Goal: Task Accomplishment & Management: Use online tool/utility

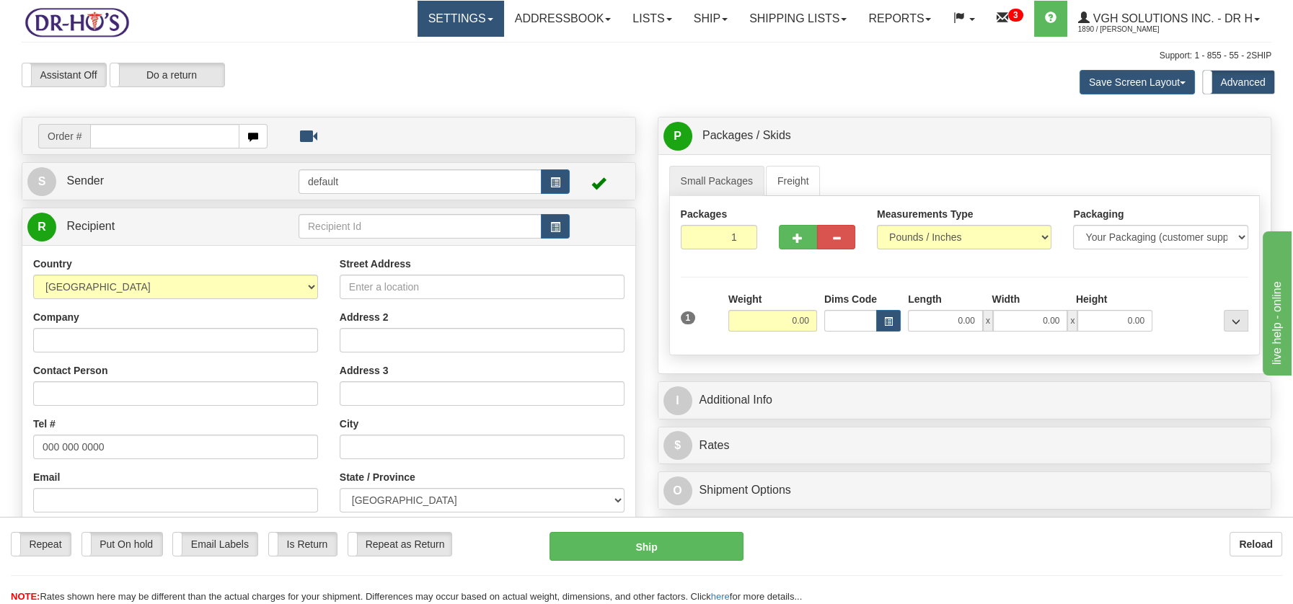
click at [487, 20] on span at bounding box center [490, 19] width 6 height 3
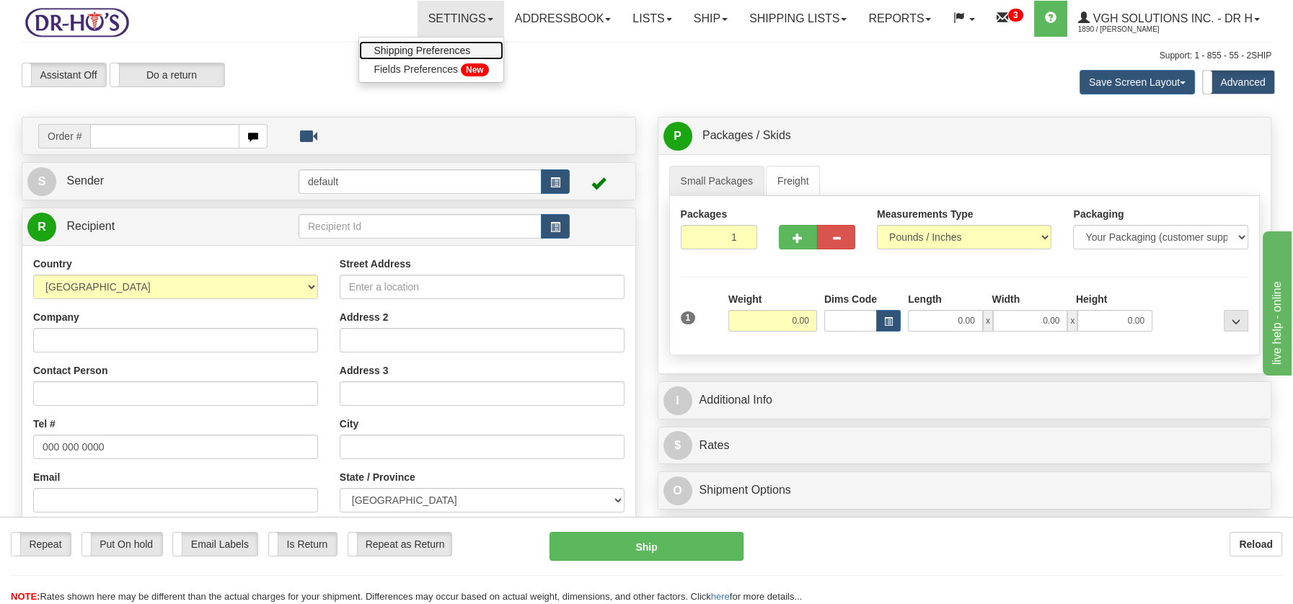
click at [443, 48] on span "Shipping Preferences" at bounding box center [421, 51] width 97 height 12
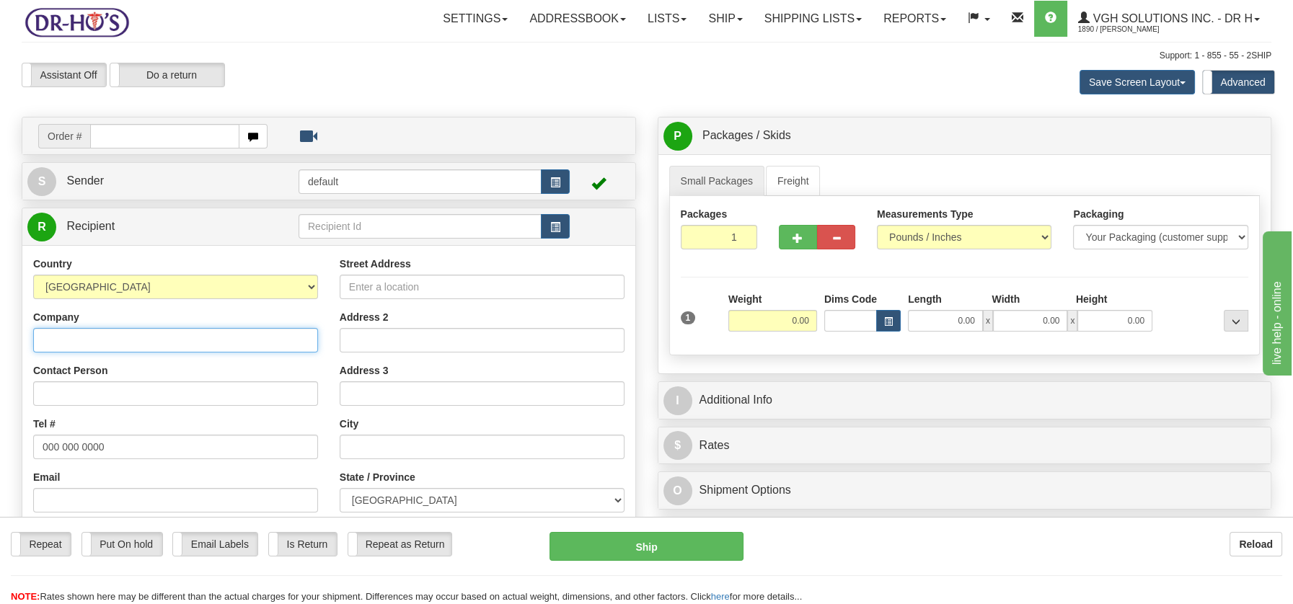
click at [48, 342] on input "Company" at bounding box center [175, 340] width 285 height 25
paste input "Mary Anne Tremoyne"
type input "Mary Anne Tremoyne"
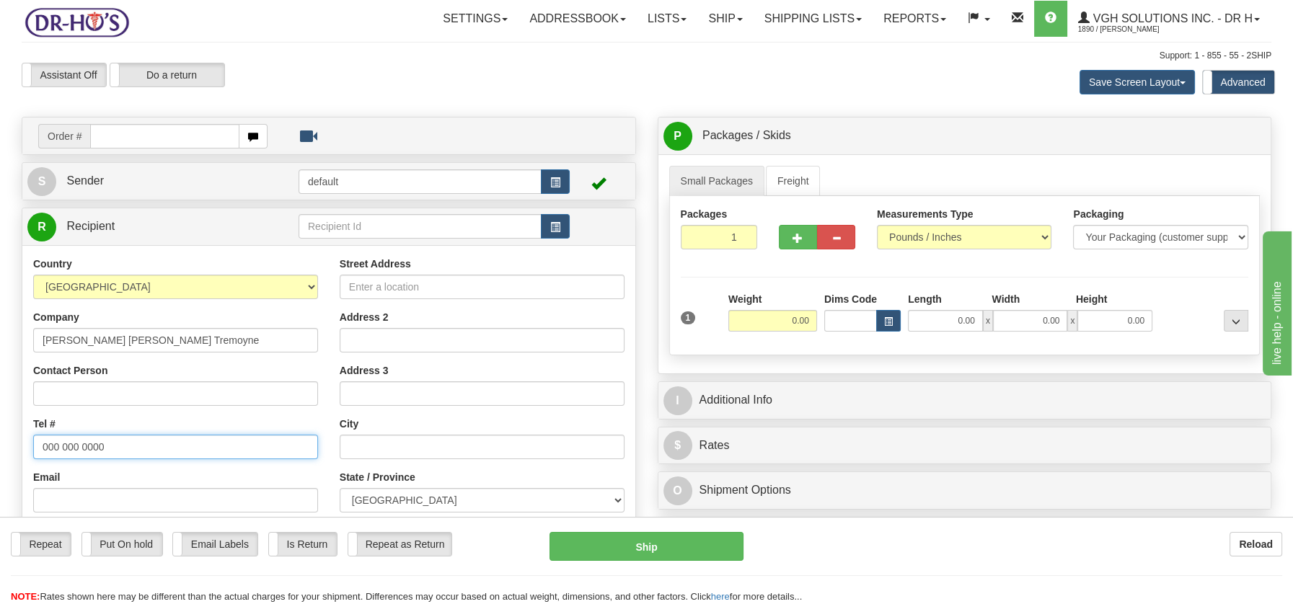
drag, startPoint x: 41, startPoint y: 444, endPoint x: 120, endPoint y: 445, distance: 79.3
click at [120, 445] on input "000 000 0000" at bounding box center [175, 447] width 285 height 25
paste input "7804780359"
type input "7804780359"
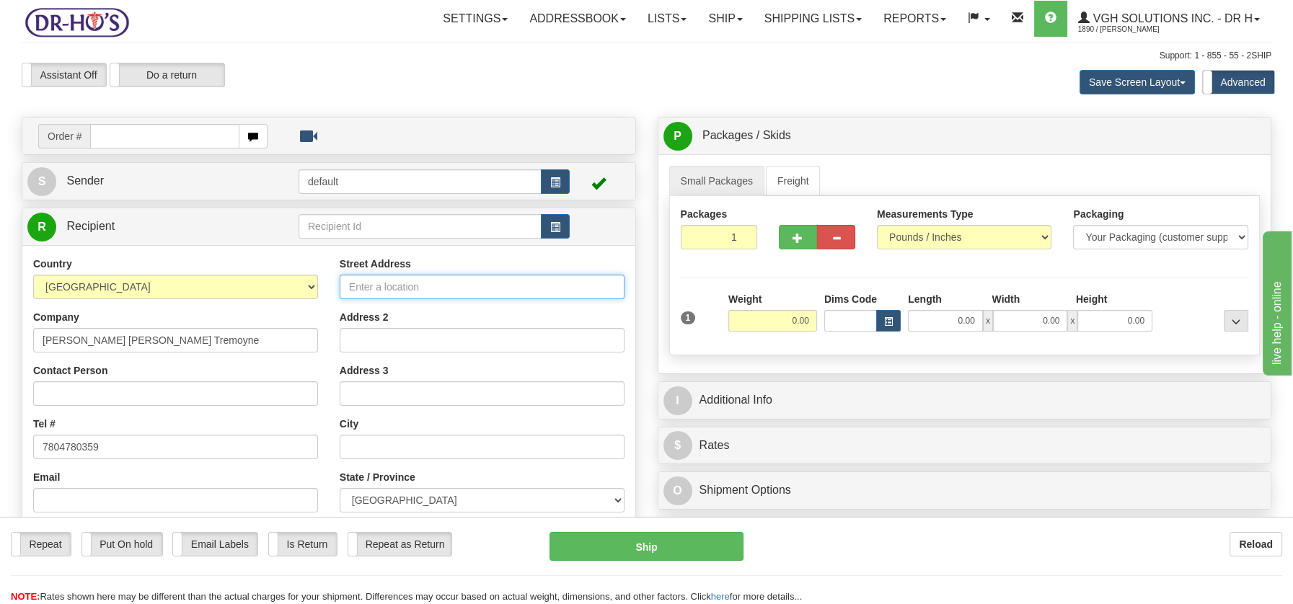
click at [378, 289] on input "Street Address" at bounding box center [482, 287] width 285 height 25
paste input "12 Amberly Ct Edmonton Alberta, T5A2H9"
drag, startPoint x: 417, startPoint y: 284, endPoint x: 549, endPoint y: 287, distance: 132.0
click at [549, 287] on input "12 Amberly Ct Edmonton Alberta, T5A2H9" at bounding box center [482, 287] width 285 height 25
type input "12 Amberly Ct Edmonton Alberta, T5A2H9"
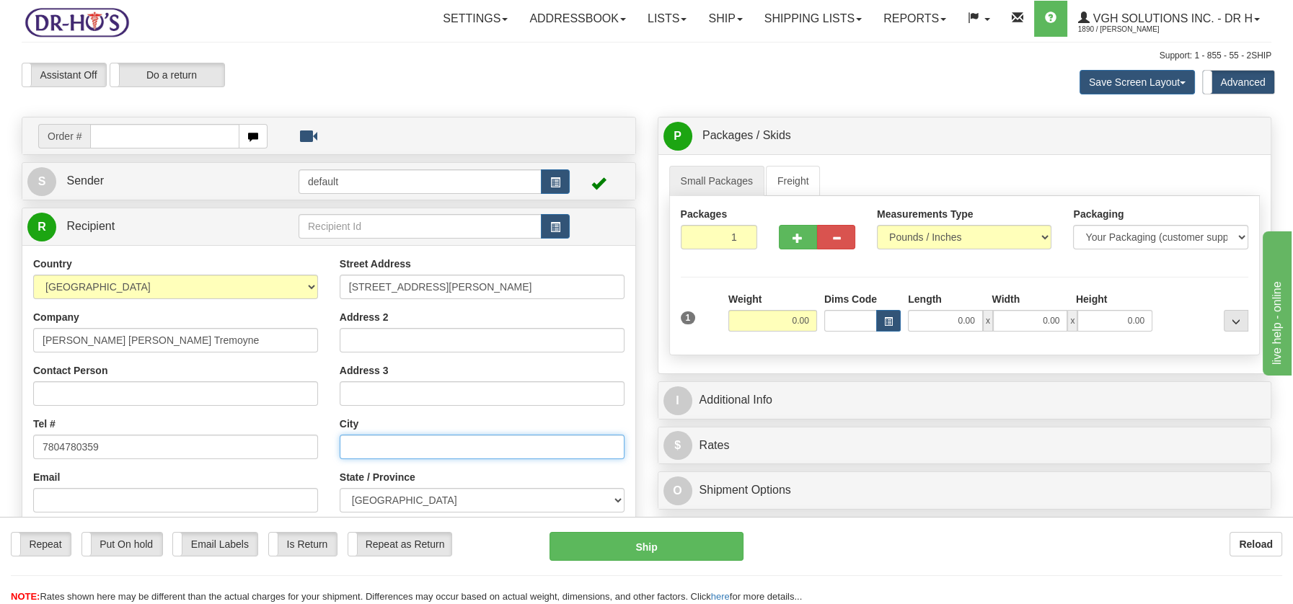
click at [394, 435] on input "text" at bounding box center [482, 447] width 285 height 25
paste input "Edmonton Alberta, T5A2H9"
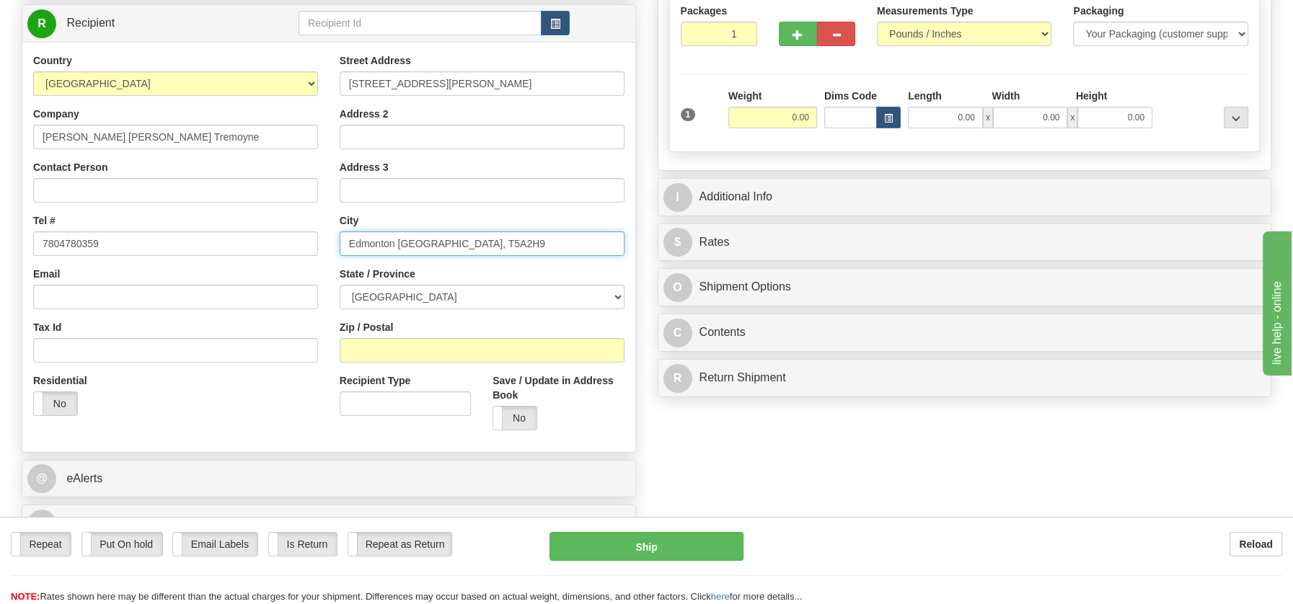
scroll to position [244, 0]
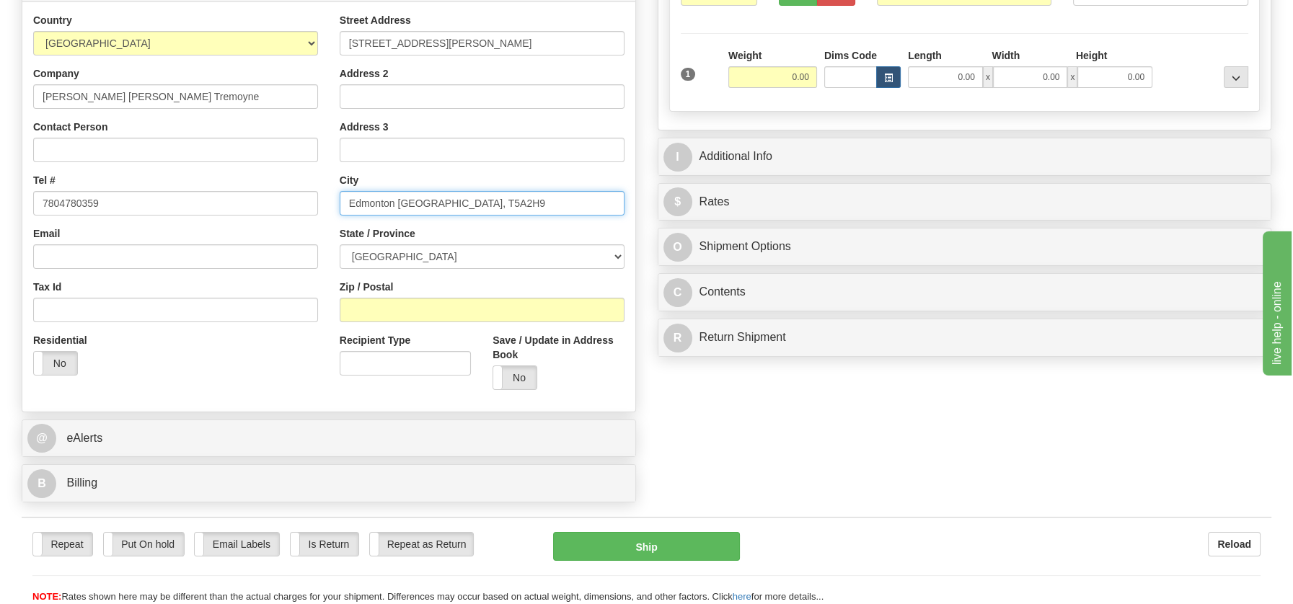
drag, startPoint x: 434, startPoint y: 198, endPoint x: 476, endPoint y: 198, distance: 42.5
click at [476, 198] on input "Edmonton Alberta, T5A2H9" at bounding box center [482, 203] width 285 height 25
type input "Edmonton Alberta, T5A2H9"
click at [400, 314] on input "Zip / Postal" at bounding box center [482, 310] width 285 height 25
paste input "T5A2H9"
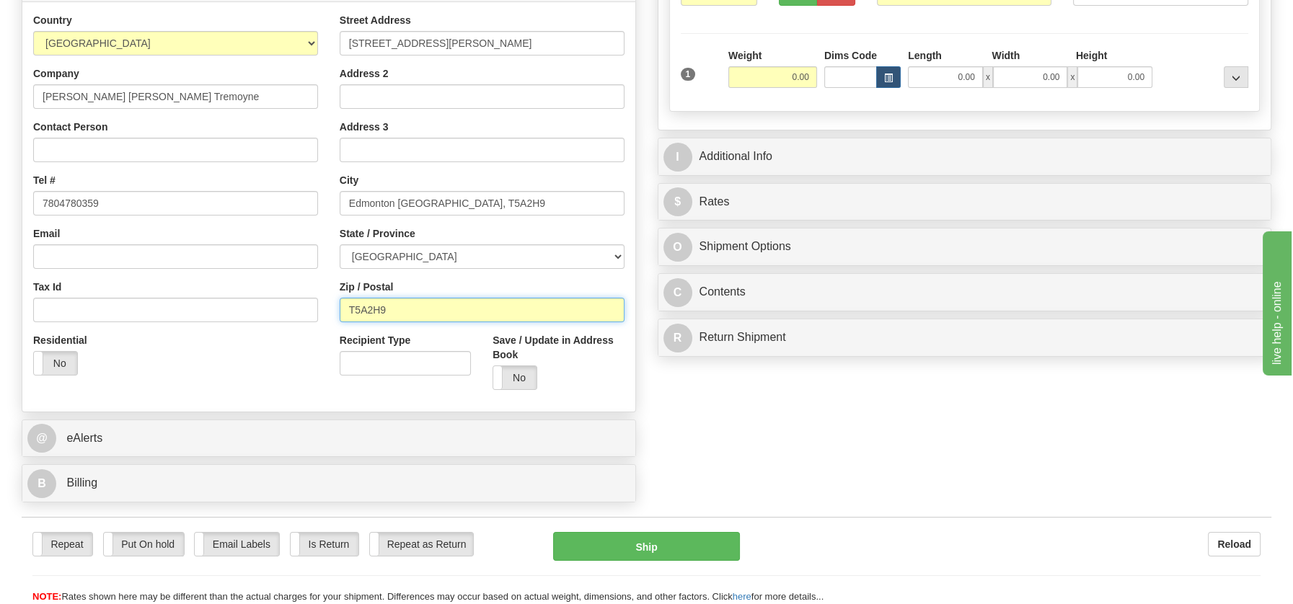
type input "T5A2H9"
click at [612, 255] on select "ALBERTA BRITISH COLUMBIA MANITOBA NEW BRUNSWICK NEWFOUNDLAND NOVA SCOTIA NUNAVU…" at bounding box center [482, 256] width 285 height 25
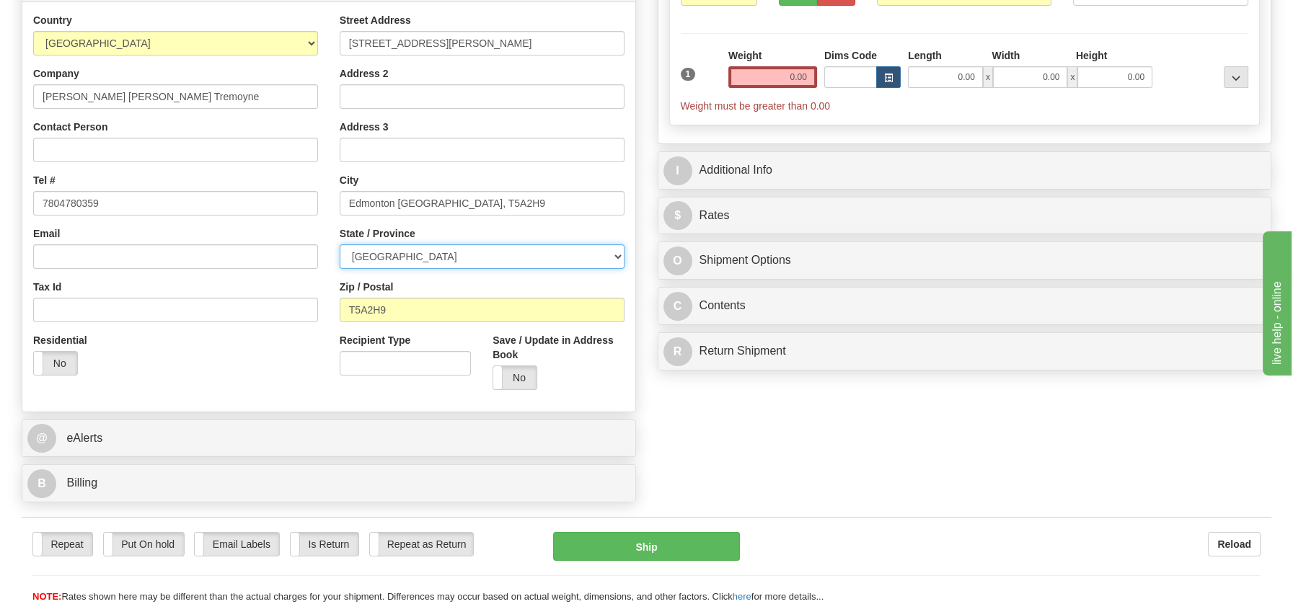
click at [398, 259] on select "ALBERTA BRITISH COLUMBIA MANITOBA NEW BRUNSWICK NEWFOUNDLAND NOVA SCOTIA NUNAVU…" at bounding box center [482, 256] width 285 height 25
drag, startPoint x: 398, startPoint y: 200, endPoint x: 505, endPoint y: 203, distance: 107.4
click at [505, 203] on input "Edmonton Alberta, T5A2H9" at bounding box center [482, 203] width 285 height 25
type input "Edmonton"
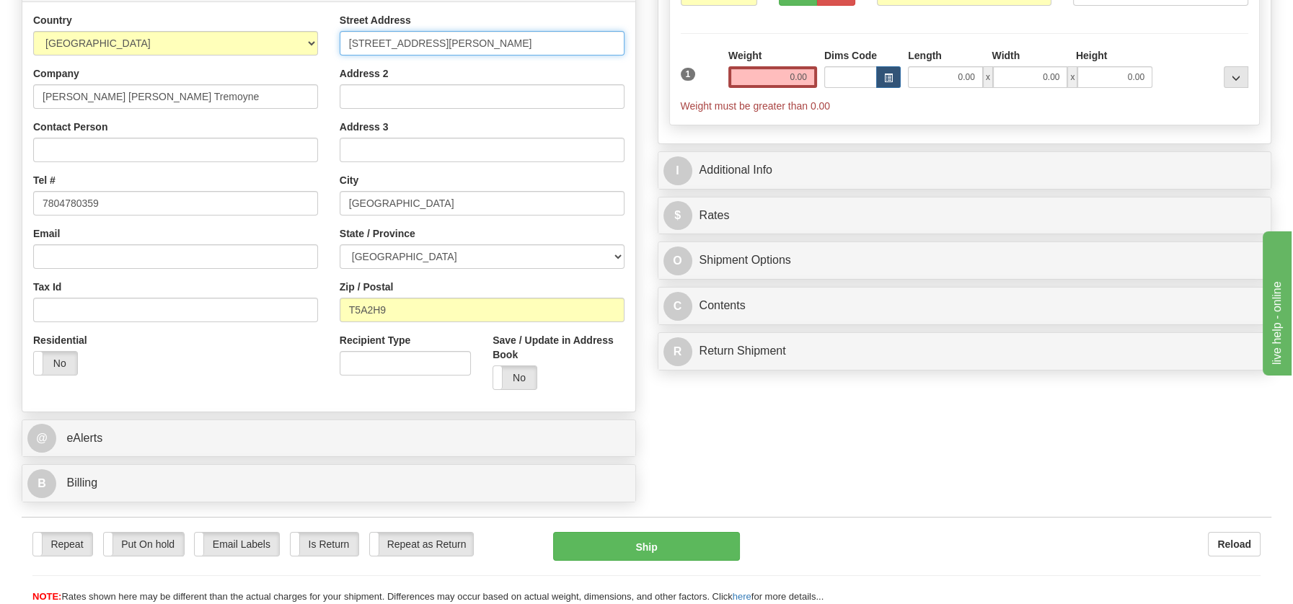
drag, startPoint x: 414, startPoint y: 40, endPoint x: 567, endPoint y: 41, distance: 153.6
click at [567, 41] on input "12 Amberly Ct Edmonton Alberta, T5A2H9" at bounding box center [482, 43] width 285 height 25
type input "12 Amberly Ct"
drag, startPoint x: 776, startPoint y: 76, endPoint x: 828, endPoint y: 75, distance: 51.9
click at [828, 75] on div "1 Weight 0.00 Dims Code 0.00" at bounding box center [964, 80] width 575 height 65
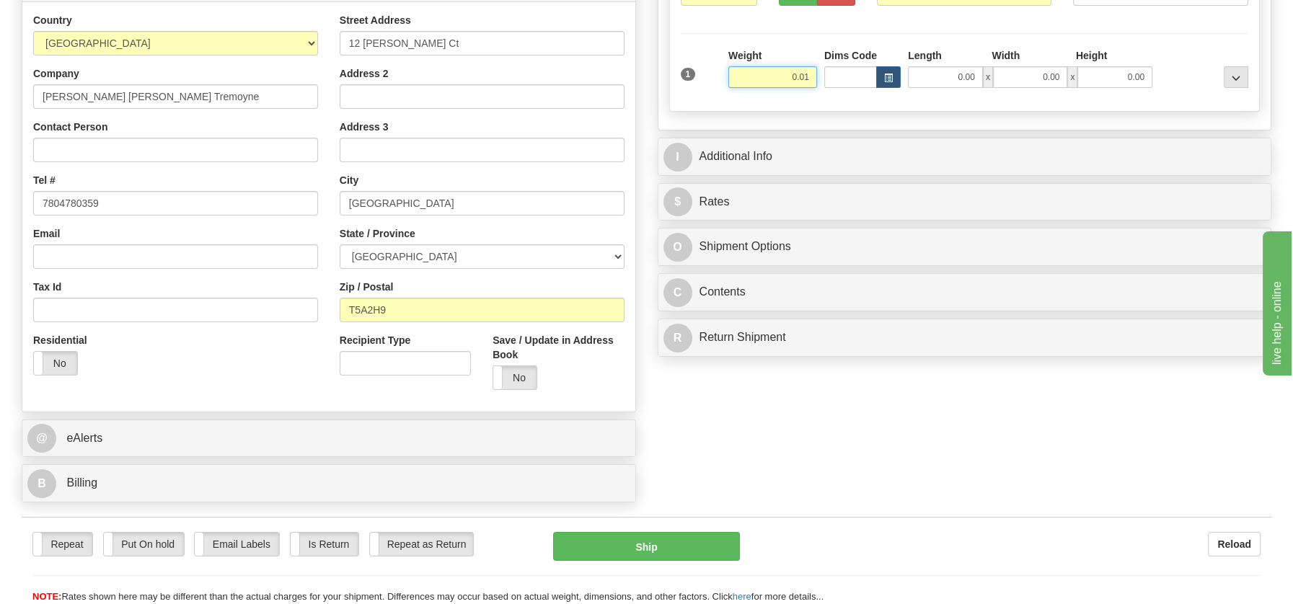
type input "0.01"
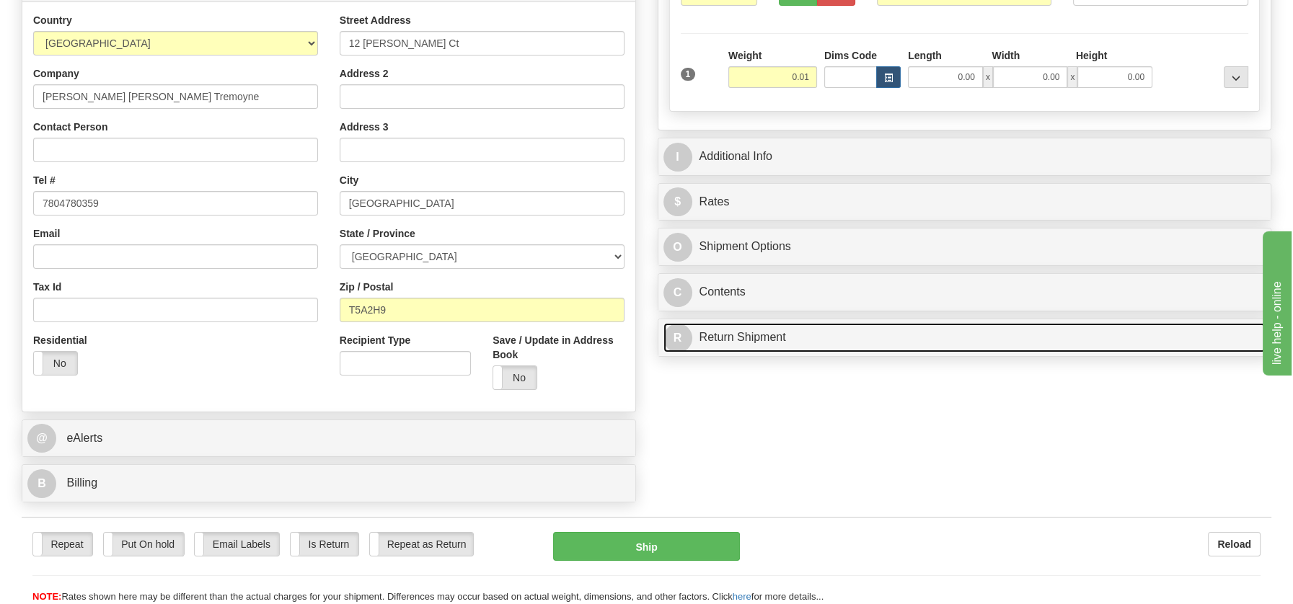
click at [717, 334] on link "R Return Shipment" at bounding box center [964, 338] width 603 height 30
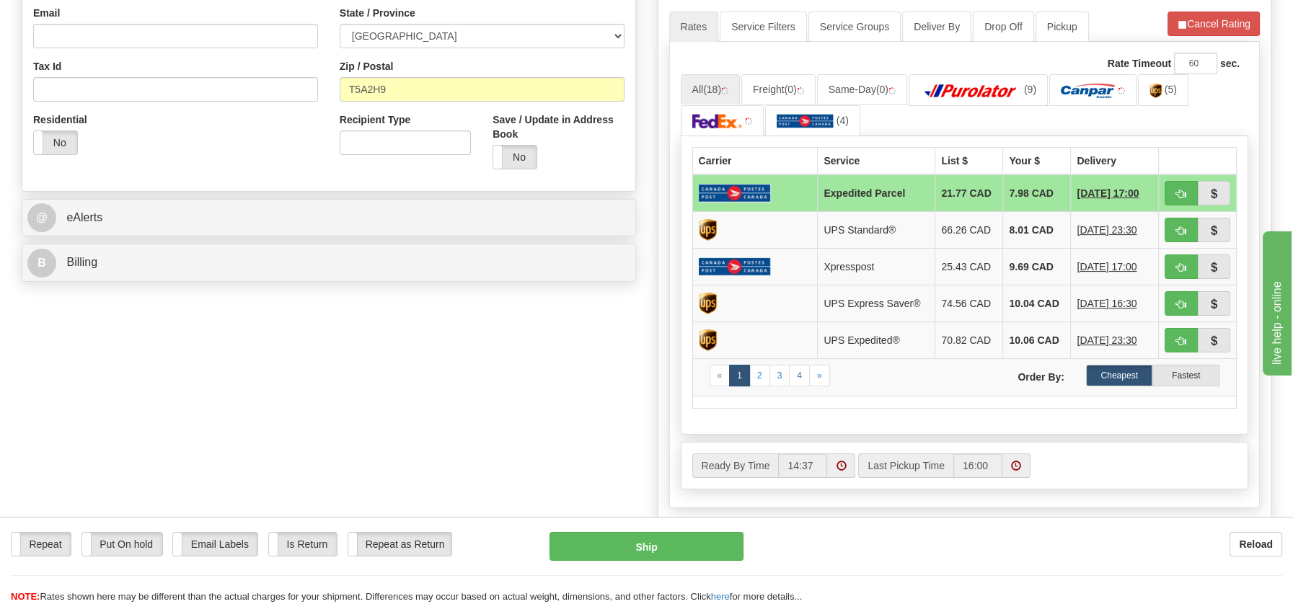
scroll to position [471, 0]
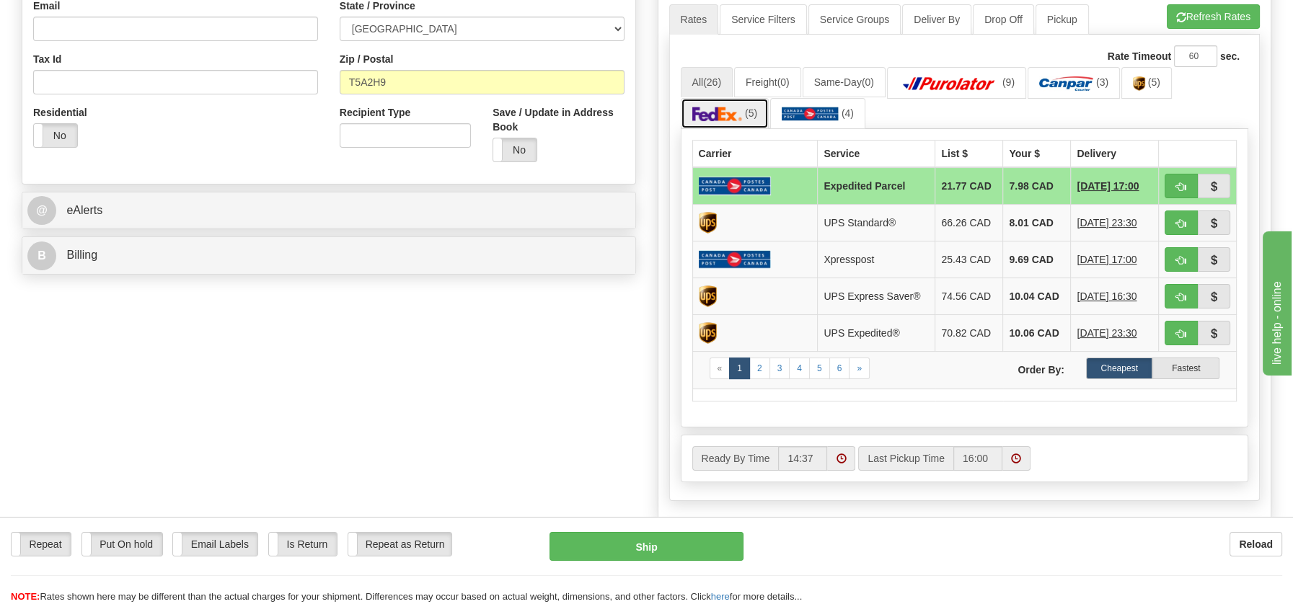
click at [721, 107] on img at bounding box center [717, 114] width 50 height 14
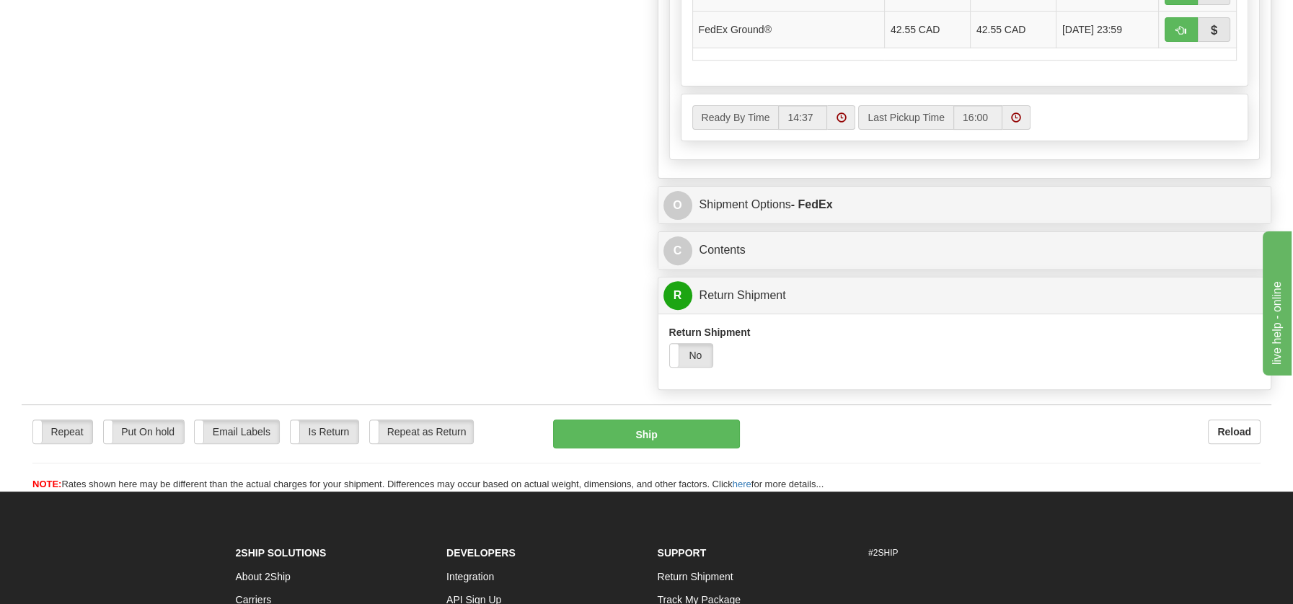
scroll to position [904, 0]
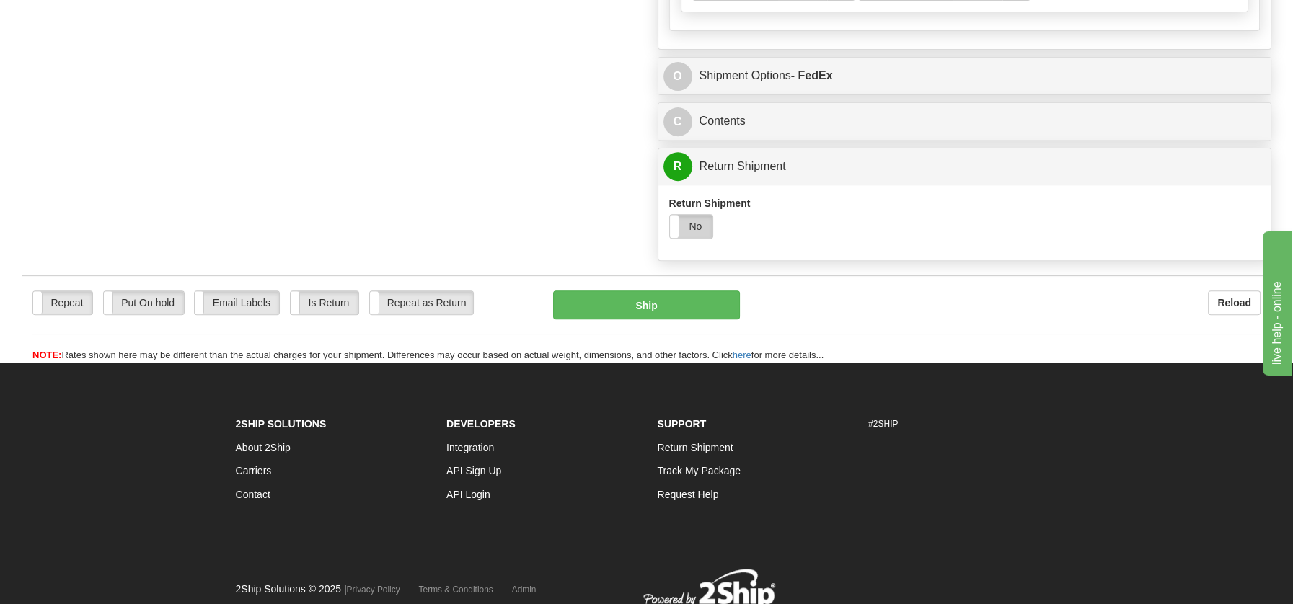
click at [696, 224] on label "No" at bounding box center [691, 226] width 43 height 23
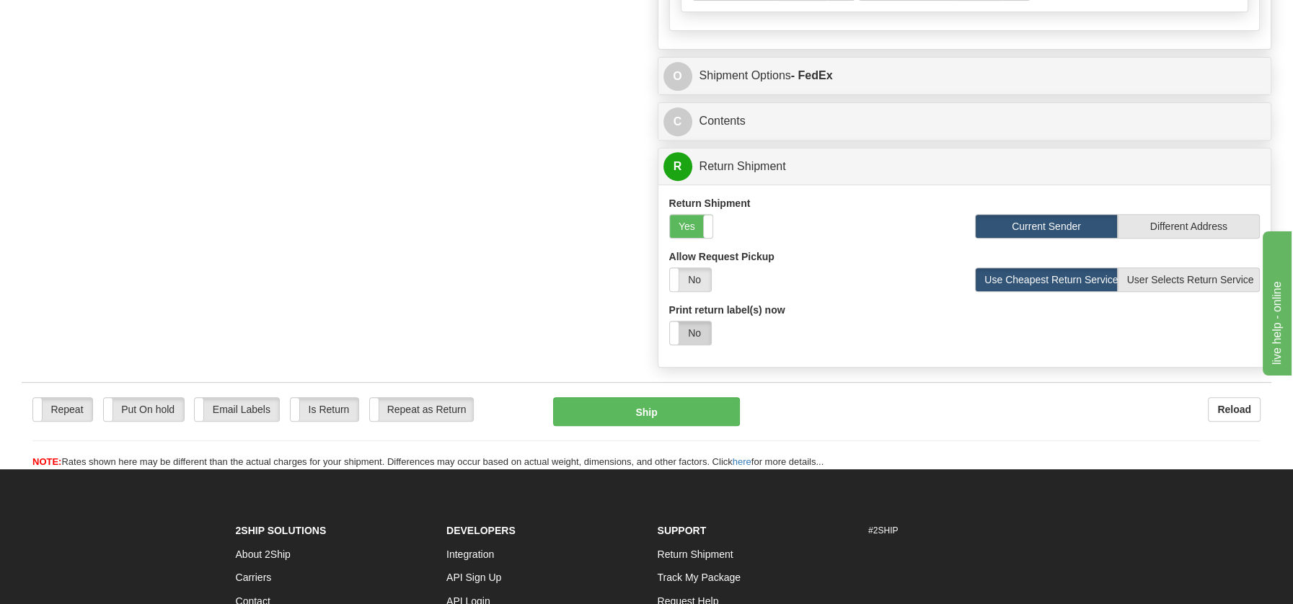
click at [696, 332] on label "No" at bounding box center [690, 333] width 41 height 23
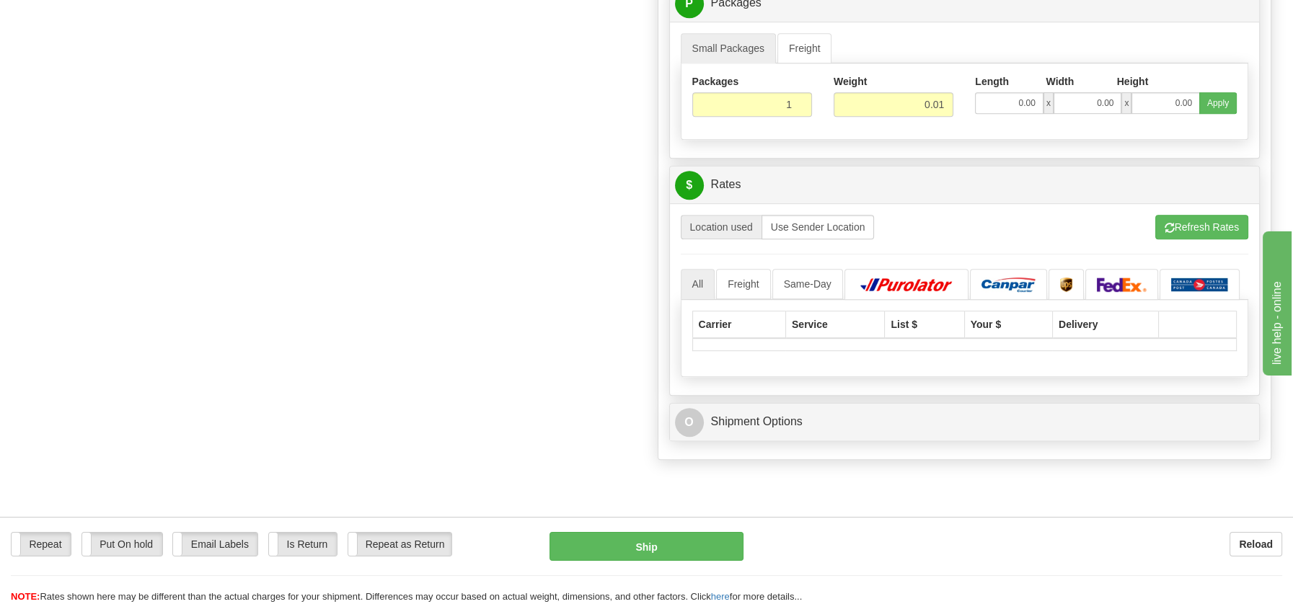
scroll to position [1311, 0]
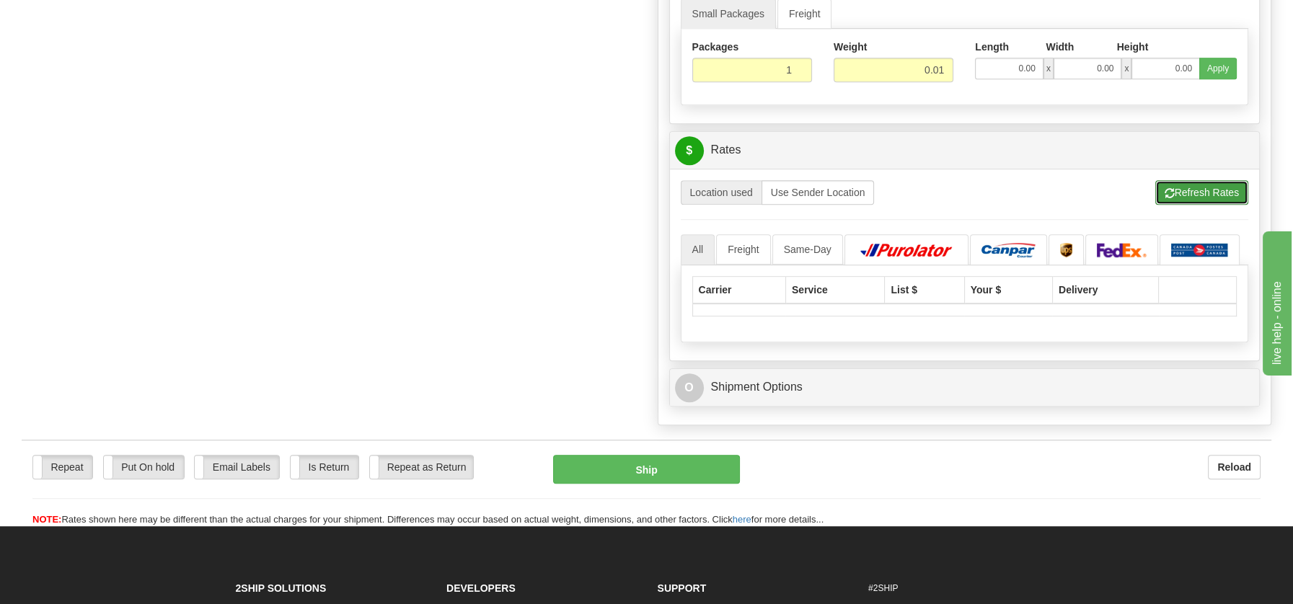
click at [1185, 184] on button "Refresh Rates" at bounding box center [1201, 192] width 93 height 25
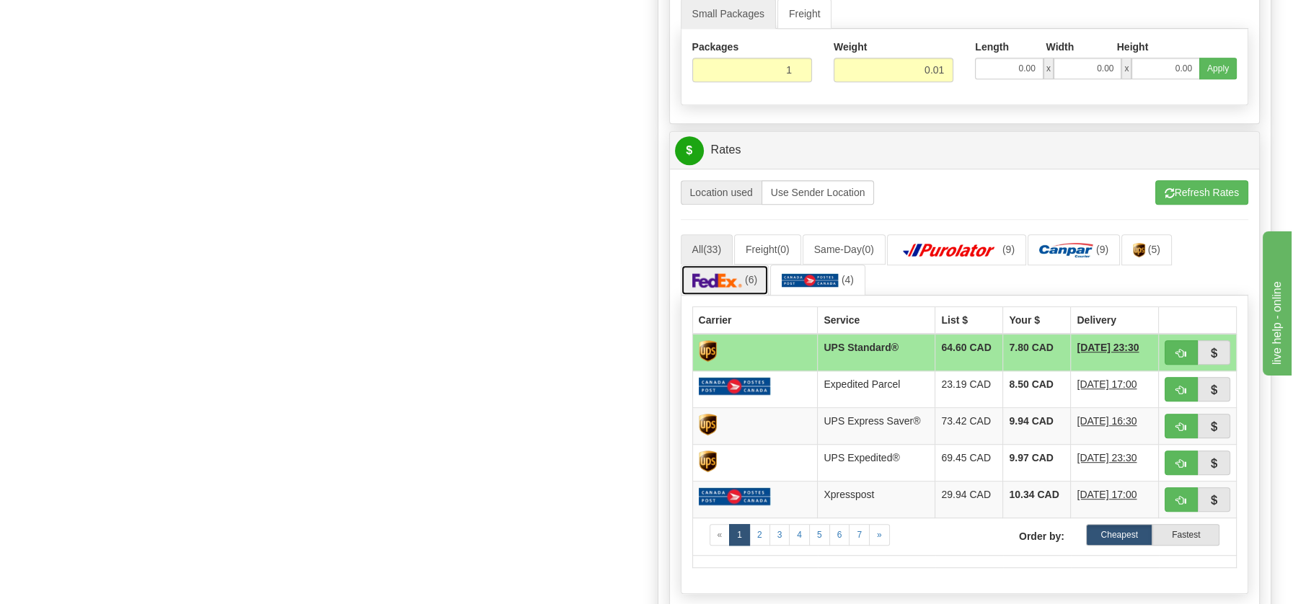
click at [701, 273] on img at bounding box center [717, 280] width 50 height 14
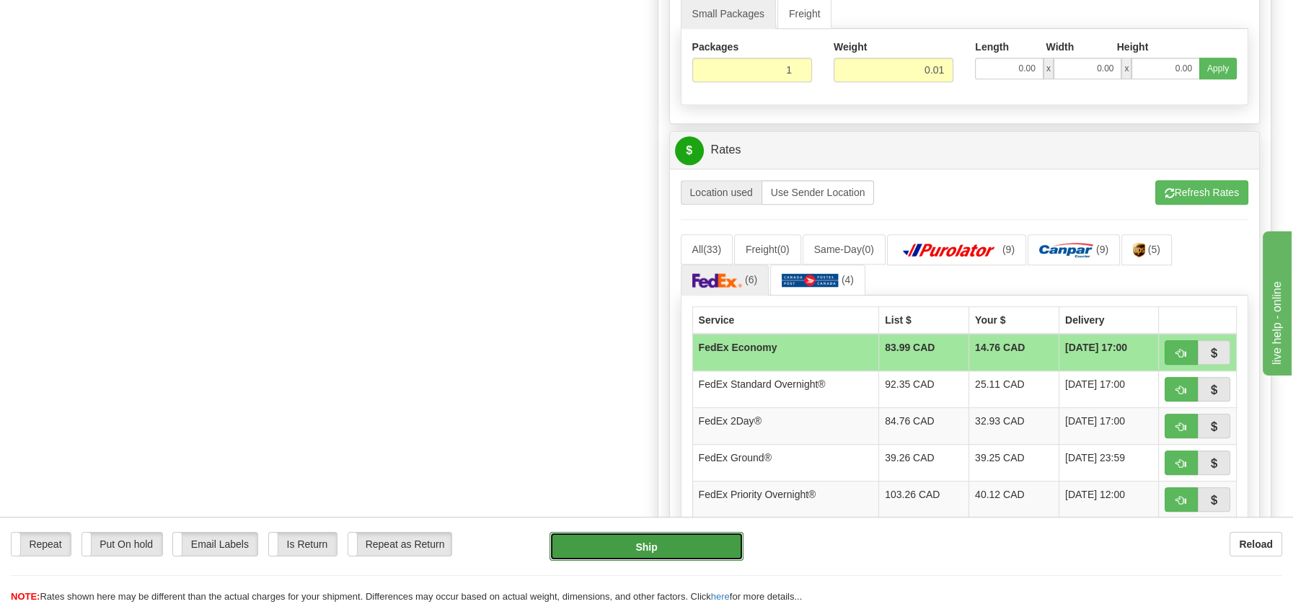
click at [647, 559] on button "Ship" at bounding box center [646, 546] width 194 height 29
type input "20"
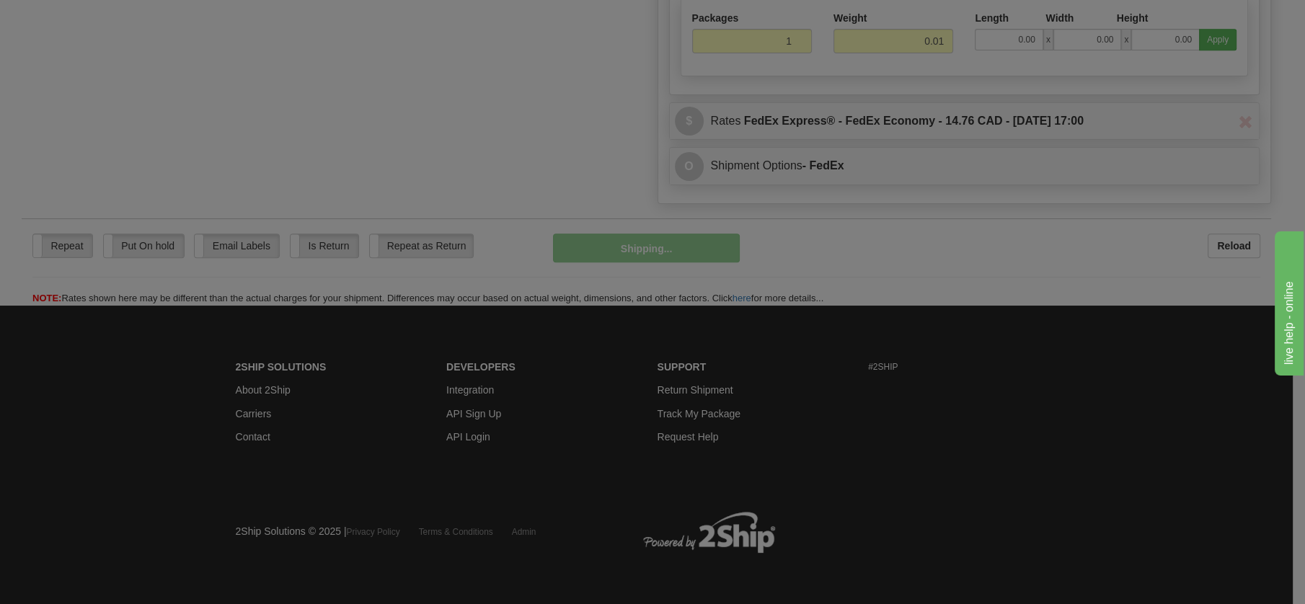
scroll to position [824, 0]
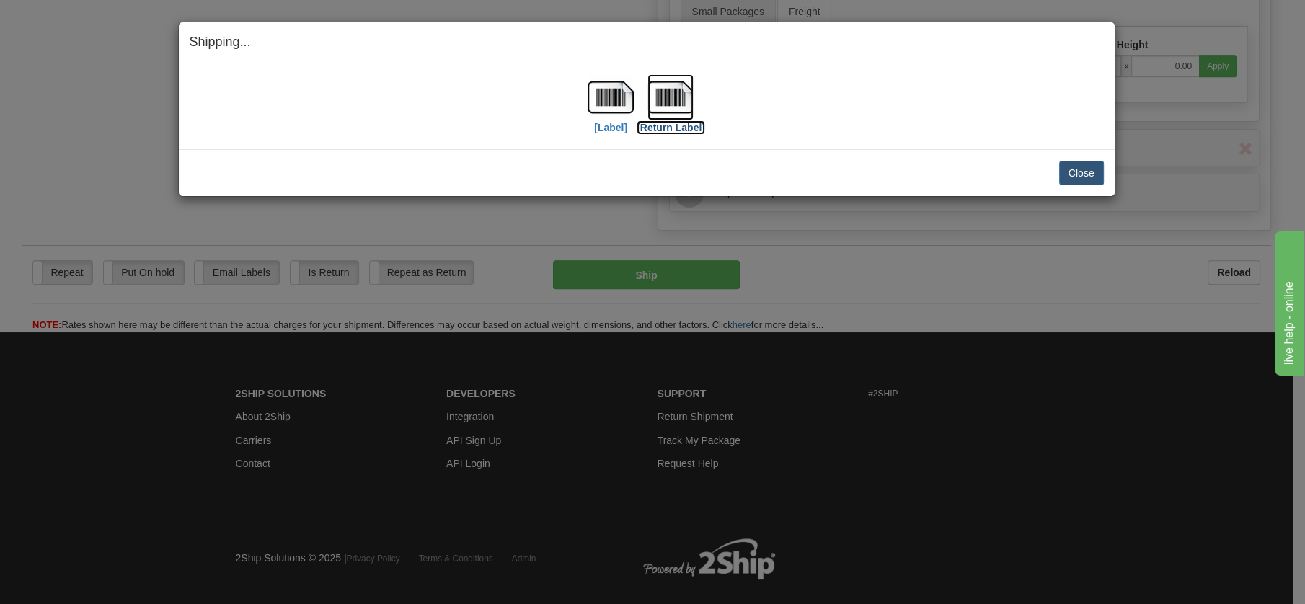
click at [665, 93] on img at bounding box center [670, 97] width 46 height 46
click at [1081, 176] on button "Close" at bounding box center [1081, 173] width 45 height 25
